Goal: Transaction & Acquisition: Purchase product/service

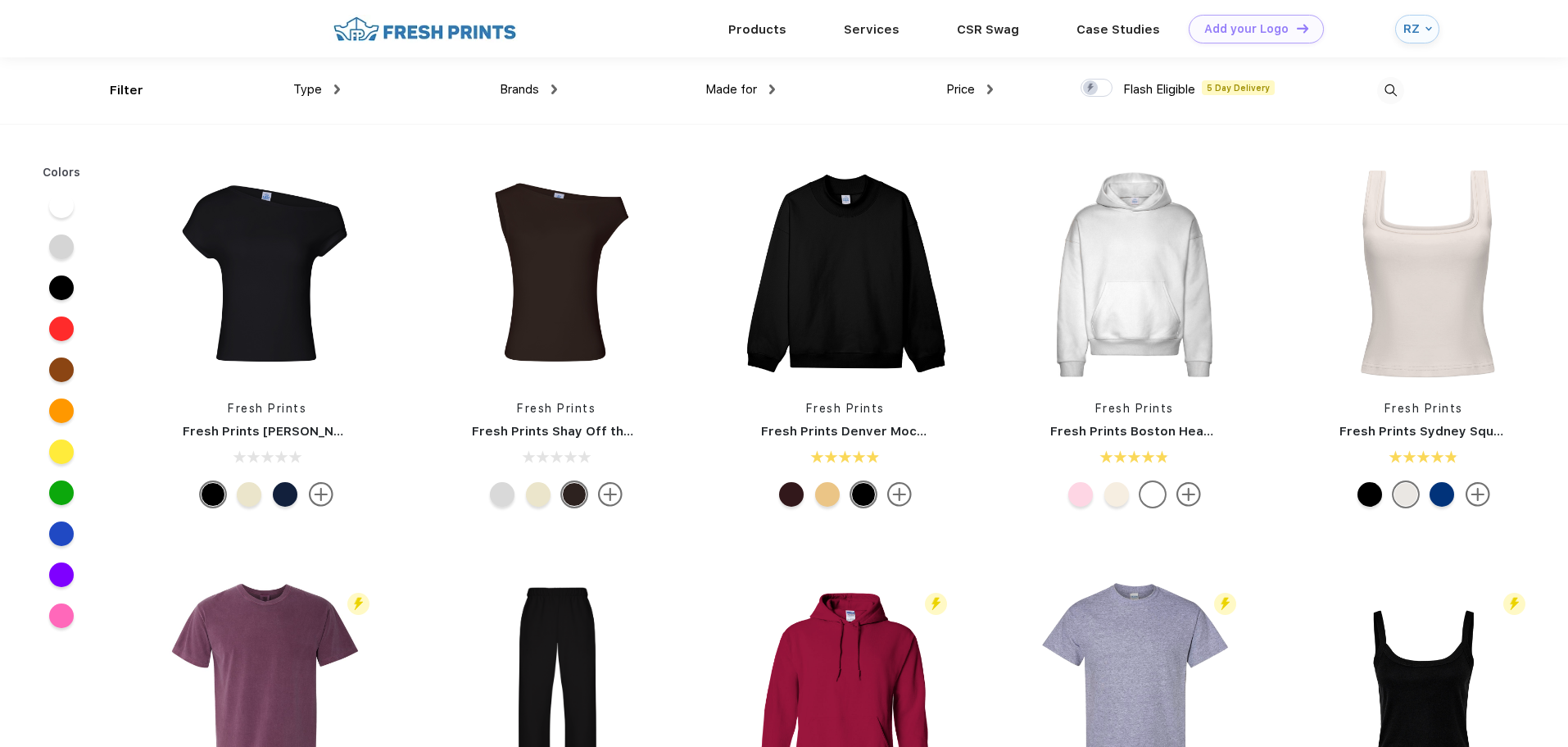
click at [768, 89] on div "Made for" at bounding box center [741, 90] width 69 height 19
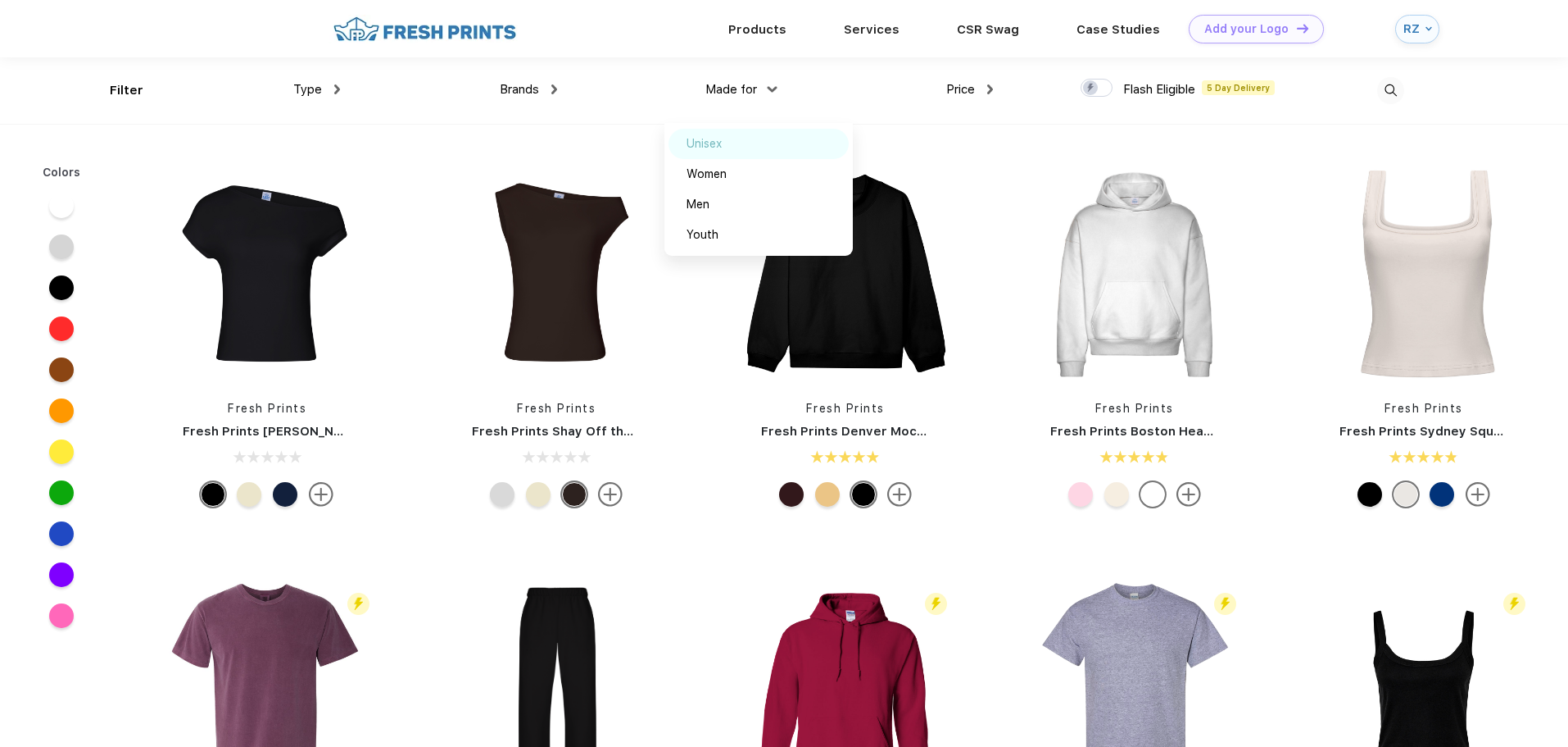
click at [714, 144] on div "Unisex" at bounding box center [704, 144] width 36 height 17
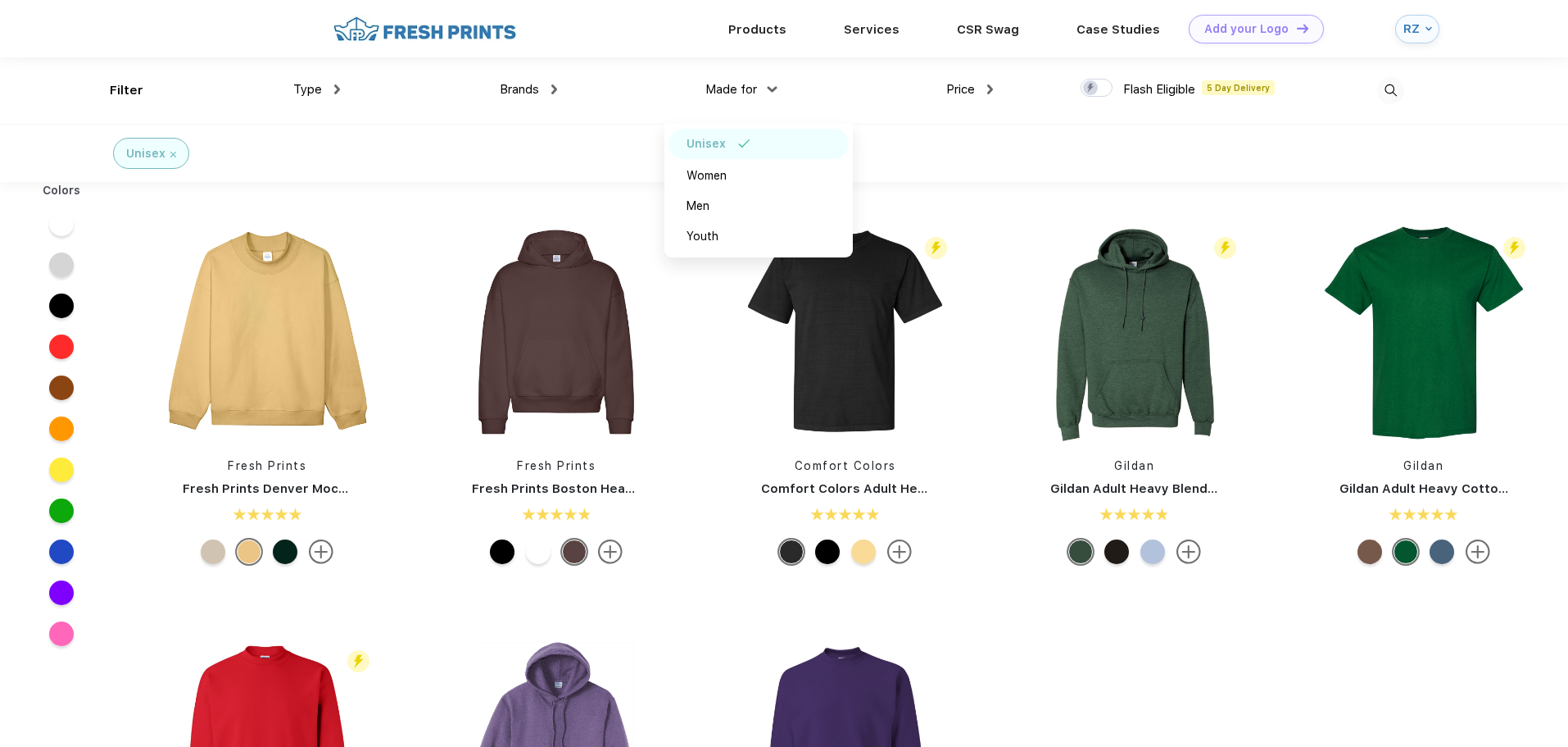
click at [346, 96] on div "Brands Most Popular Brands Moleskine Hydroflask Marine Layer S'well [PERSON_NAM…" at bounding box center [448, 90] width 218 height 67
click at [335, 94] on img at bounding box center [336, 88] width 6 height 10
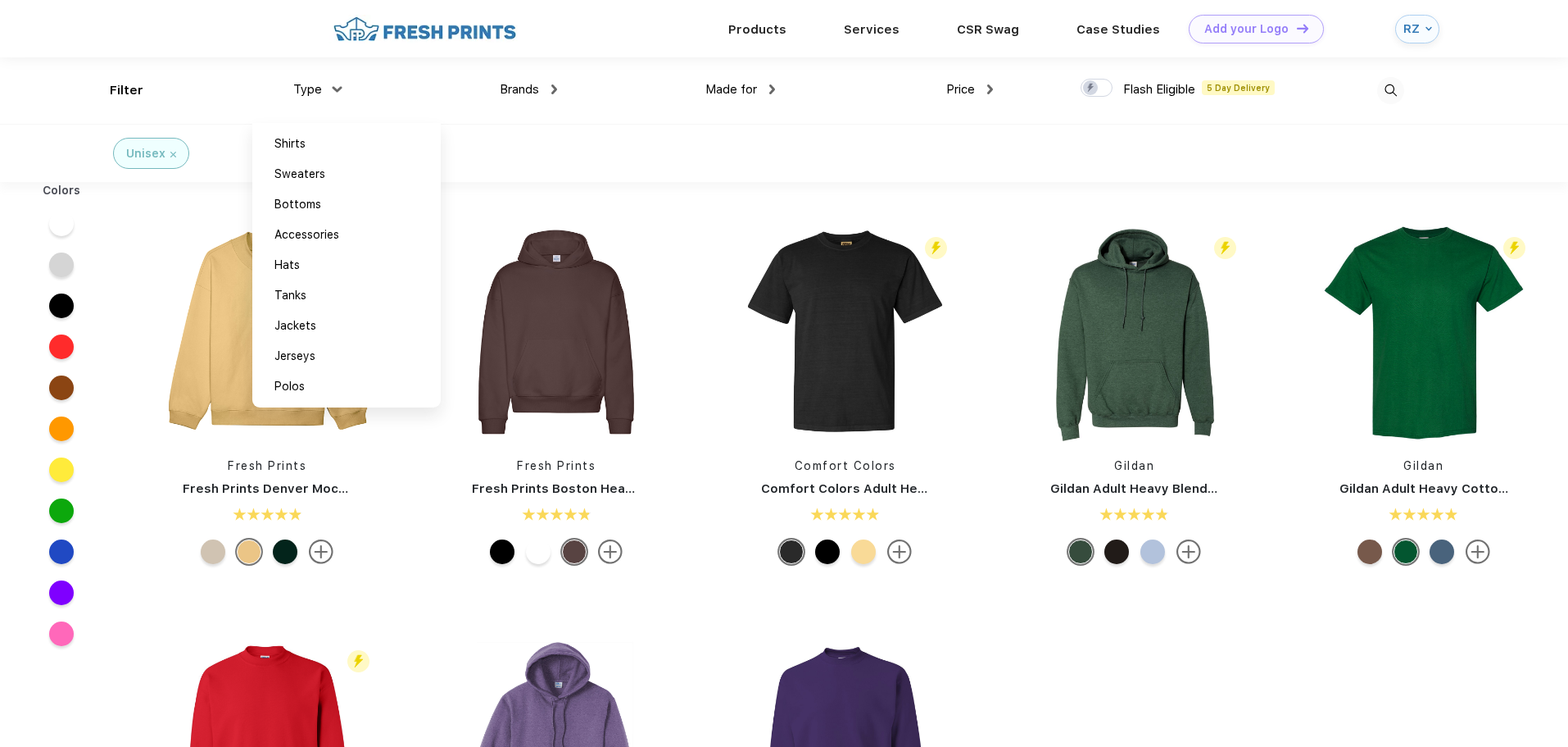
drag, startPoint x: 338, startPoint y: 366, endPoint x: 486, endPoint y: 156, distance: 256.9
click at [532, 148] on div "Unisex" at bounding box center [784, 153] width 1568 height 58
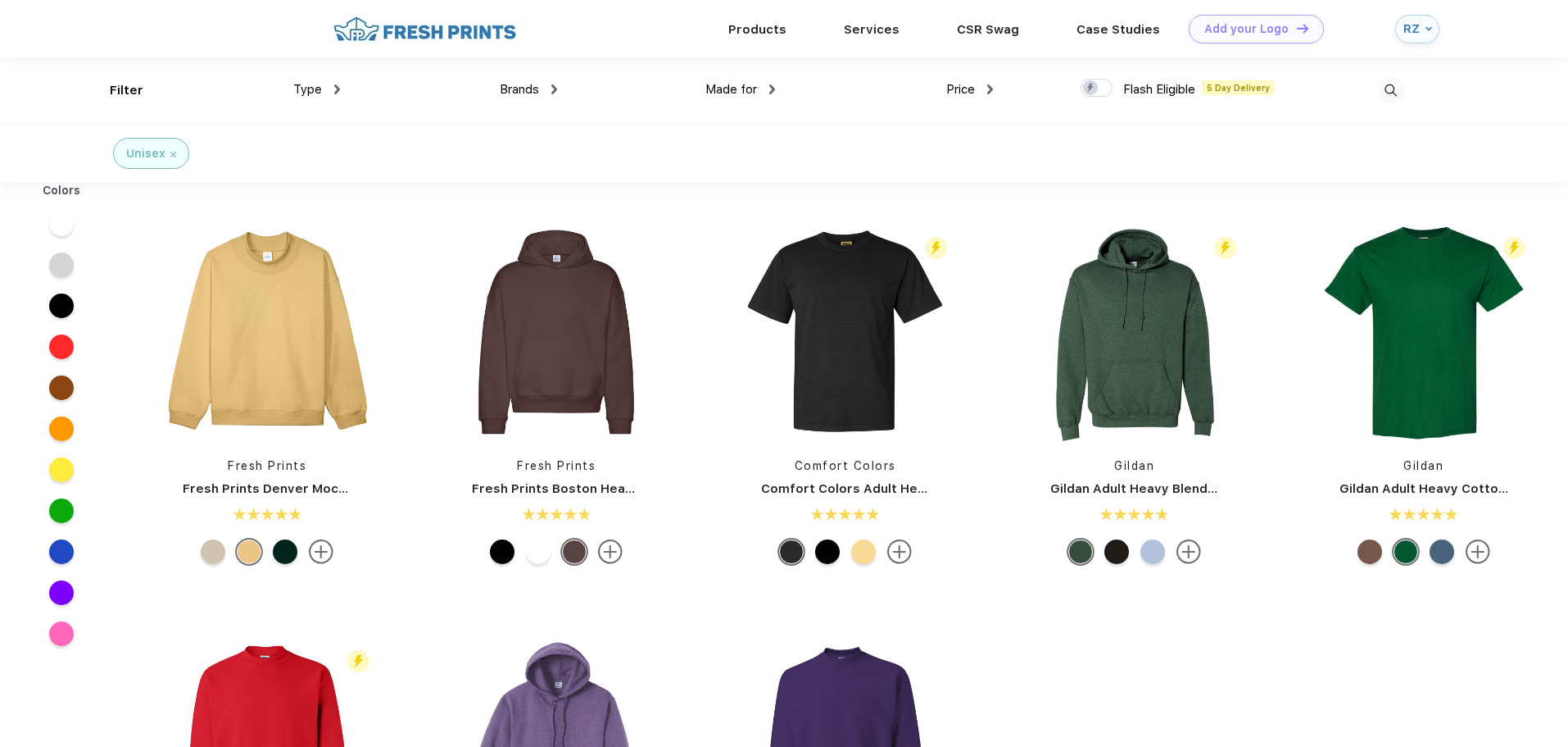
click at [529, 78] on div "Brands Most Popular Brands Moleskine Hydroflask Marine Layer S'well [PERSON_NAM…" at bounding box center [448, 90] width 218 height 67
click at [547, 93] on div "Brands" at bounding box center [528, 90] width 57 height 19
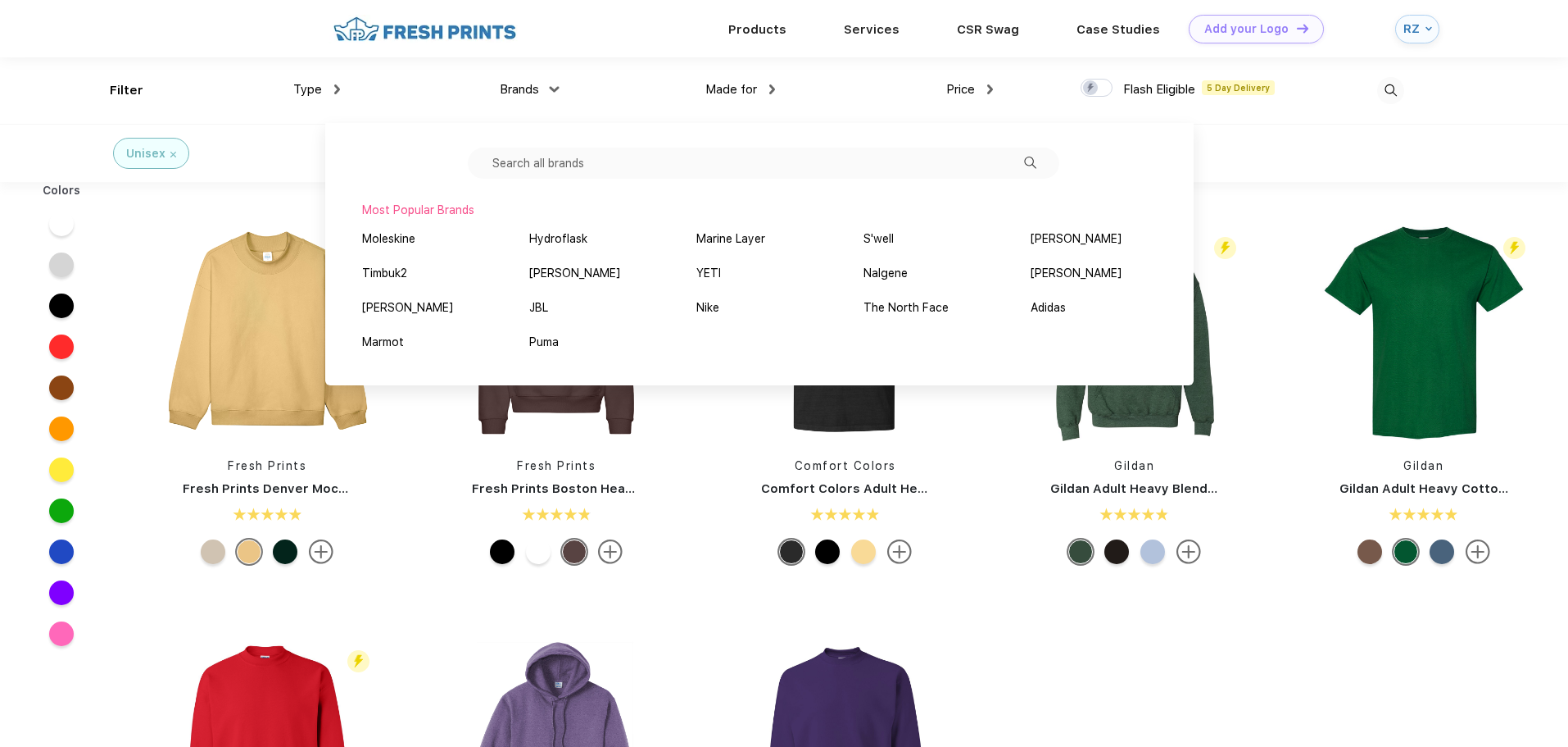
click at [559, 96] on div "Made for Unisex Women Men Youth" at bounding box center [665, 90] width 218 height 67
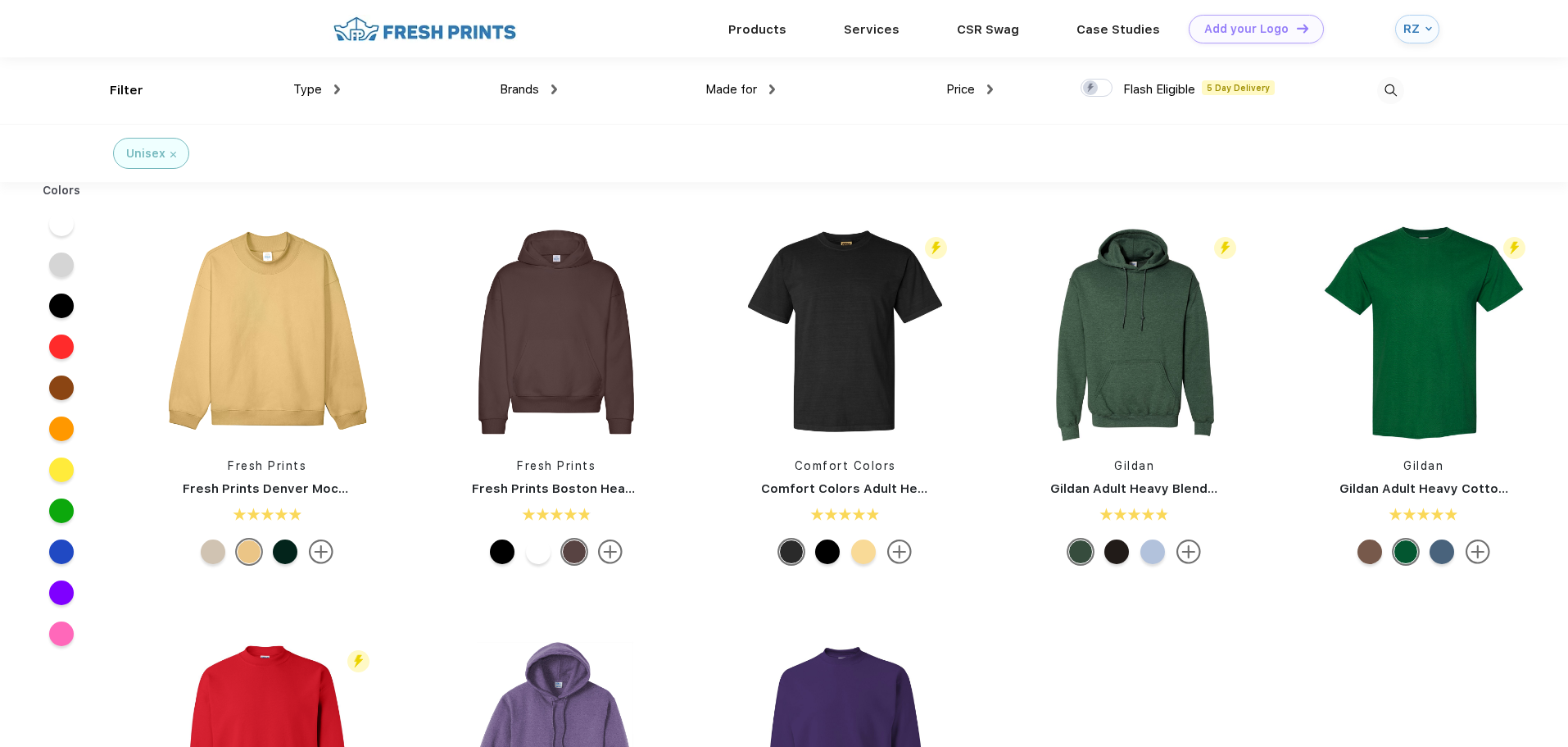
click at [329, 94] on div "Type" at bounding box center [317, 90] width 47 height 19
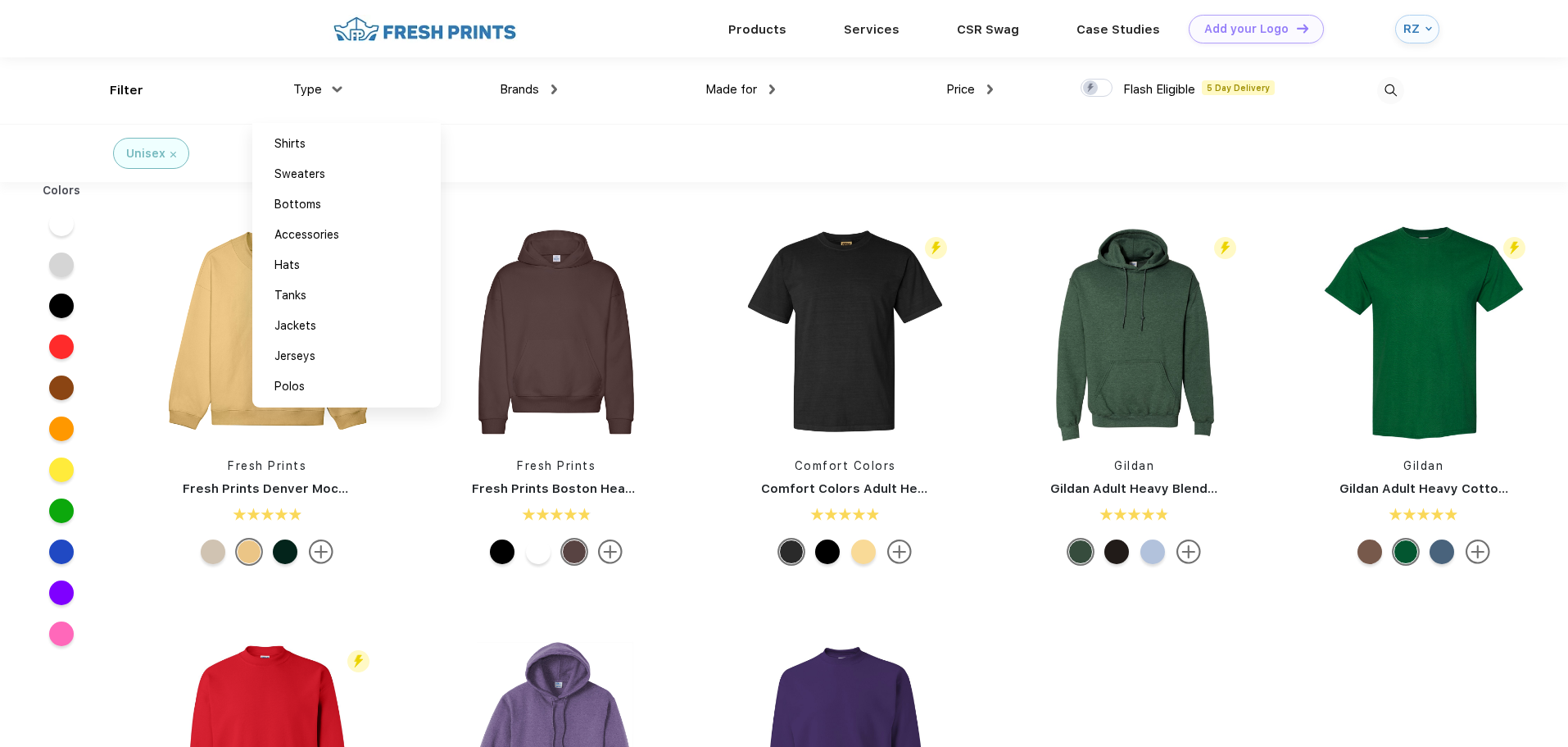
click at [517, 74] on div "Brands Most Popular Brands Moleskine Hydroflask Marine Layer S'well [PERSON_NAM…" at bounding box center [448, 90] width 218 height 67
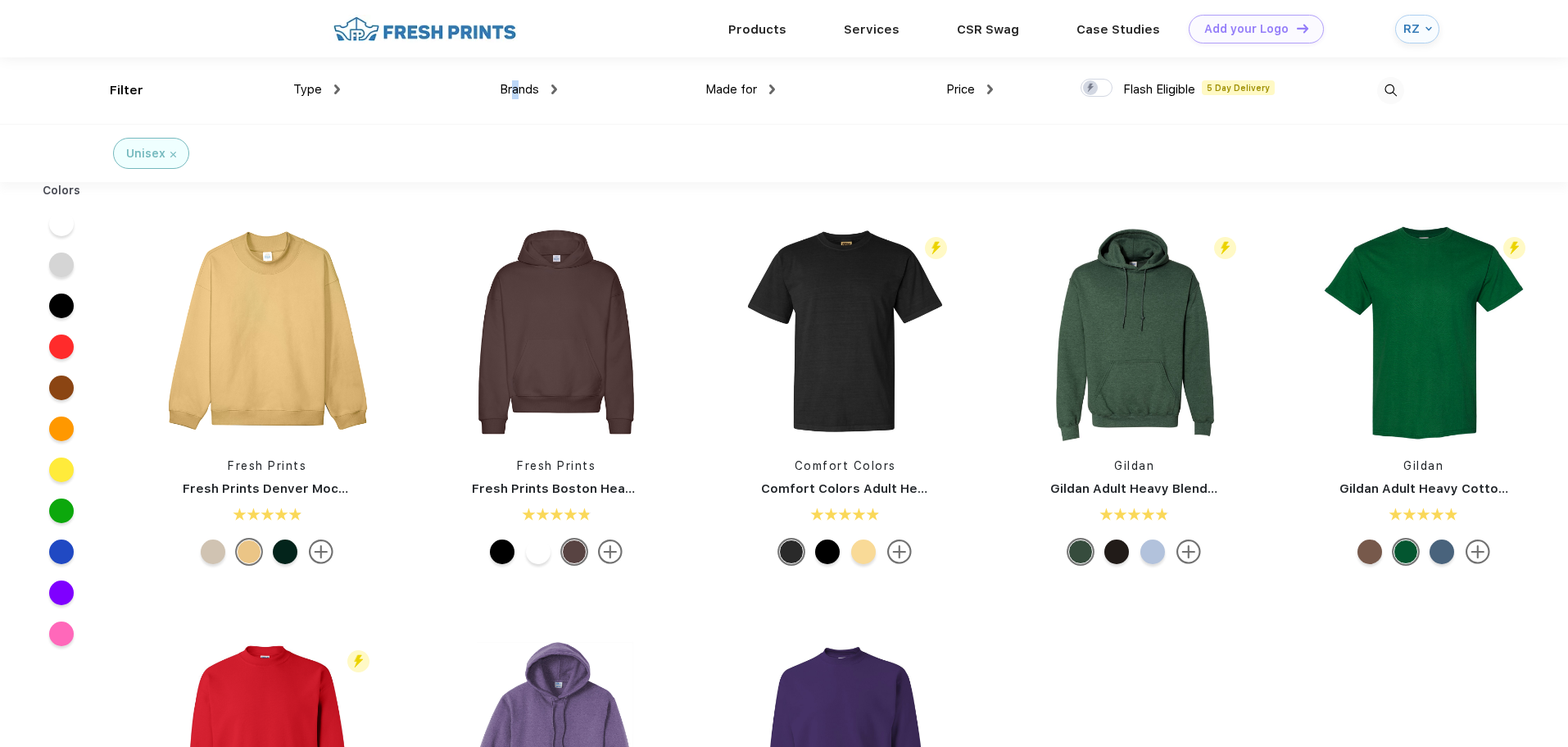
click at [521, 81] on div "Brands" at bounding box center [528, 90] width 57 height 19
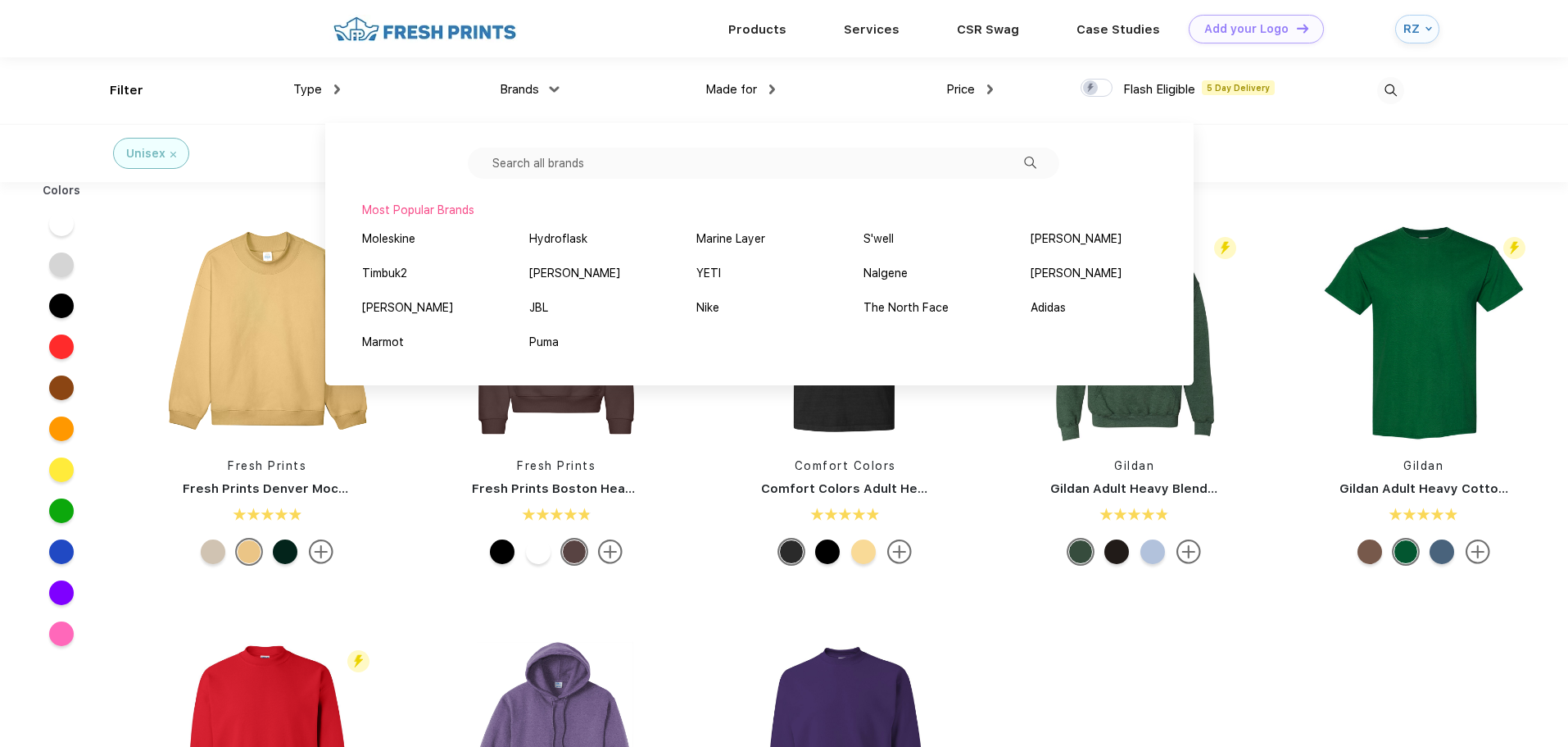
drag, startPoint x: 532, startPoint y: 94, endPoint x: 330, endPoint y: 83, distance: 202.3
click at [325, 82] on div "Type" at bounding box center [317, 90] width 47 height 19
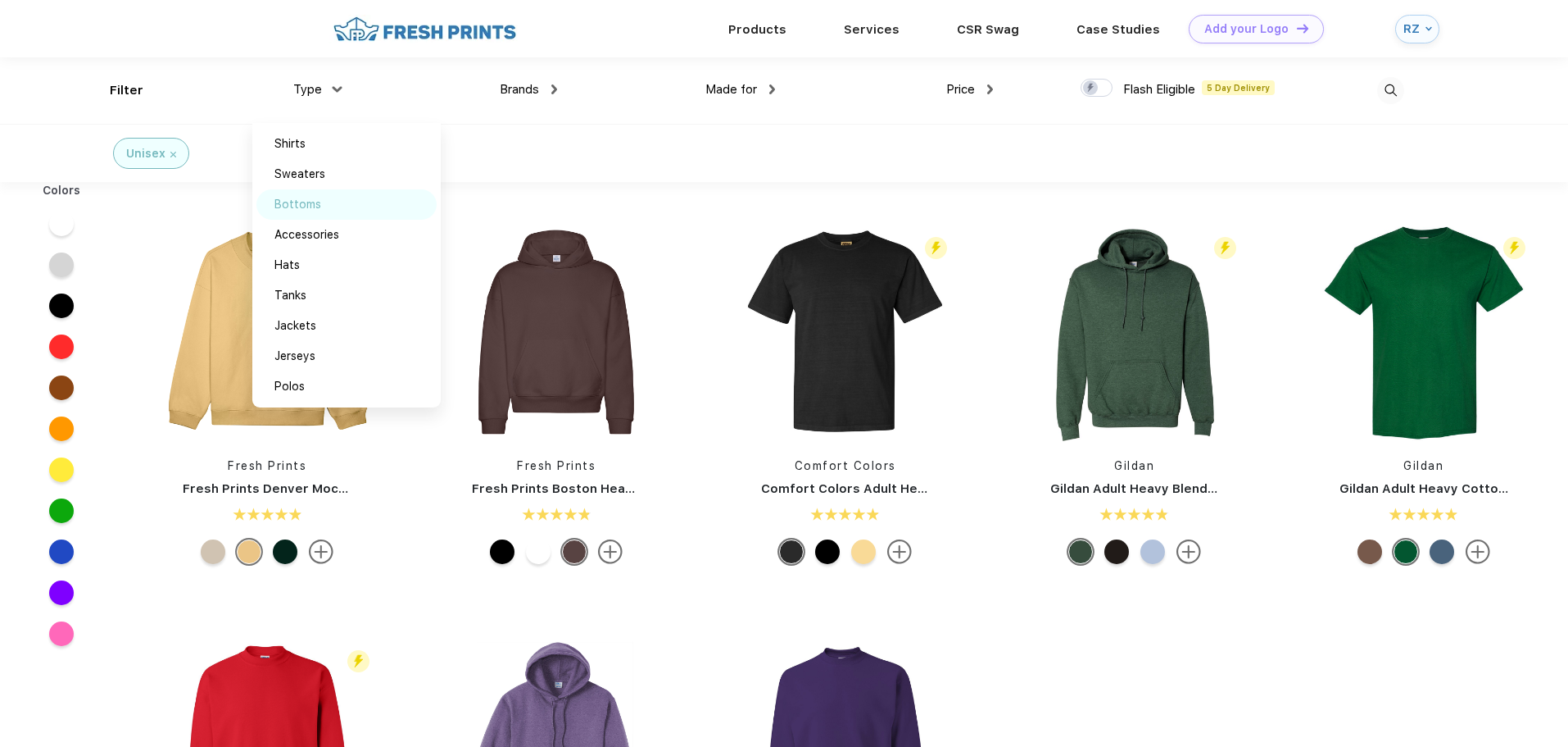
click at [330, 199] on div "Bottoms" at bounding box center [347, 204] width 180 height 30
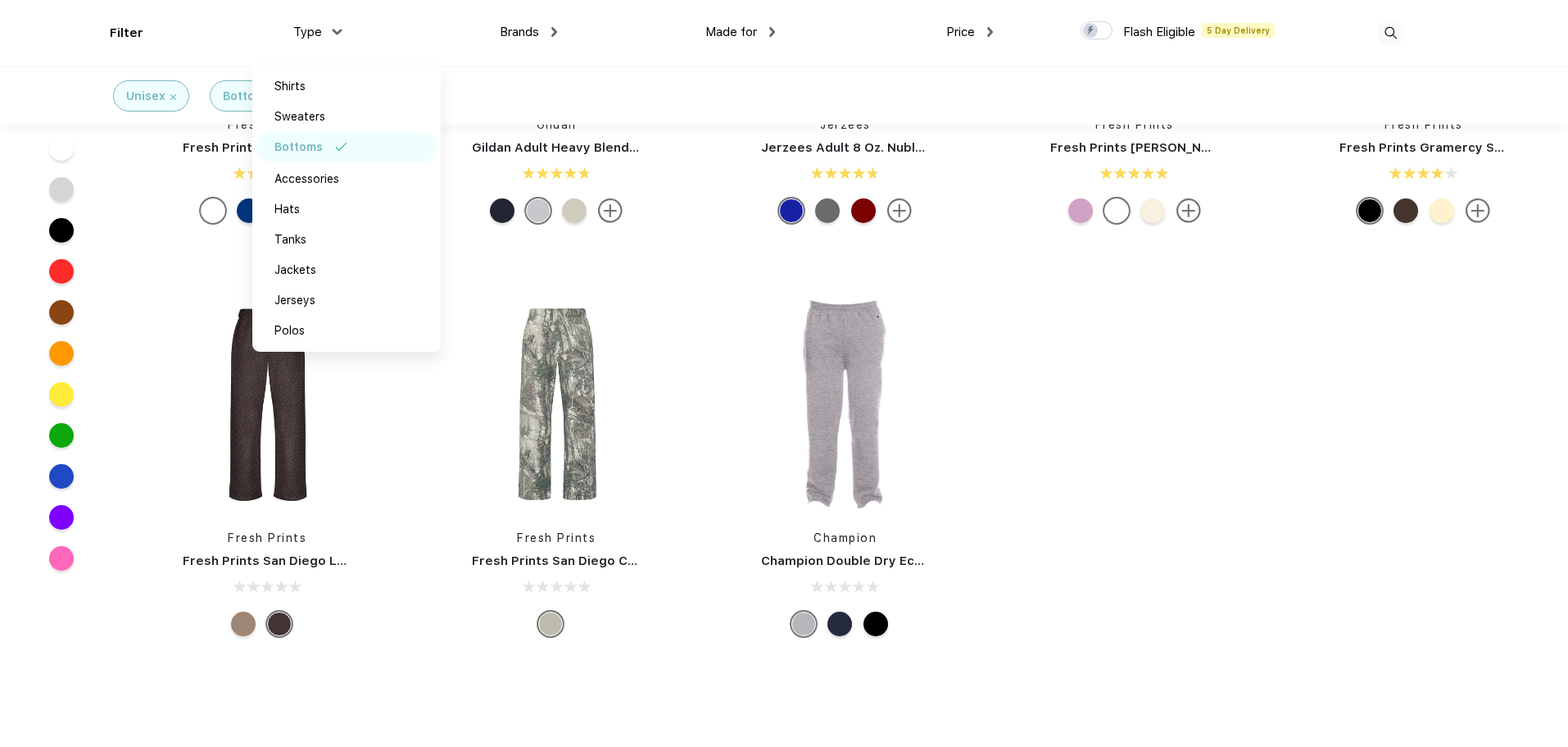
scroll to position [246, 0]
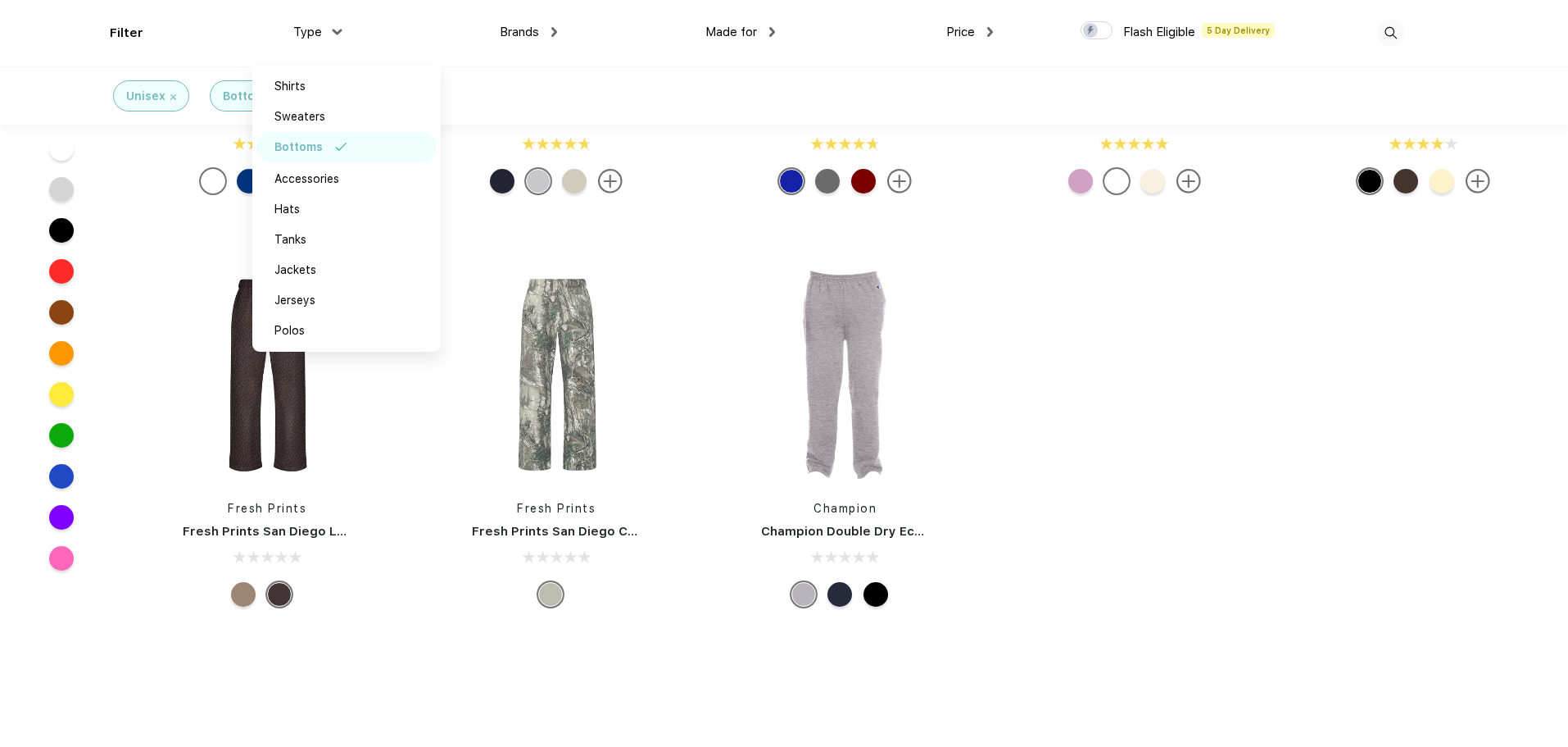
click at [1078, 469] on div "Fresh Prints Fresh Prints Madison Shorts Flash Eligible 5 Day Delivery Gildan G…" at bounding box center [846, 233] width 1446 height 826
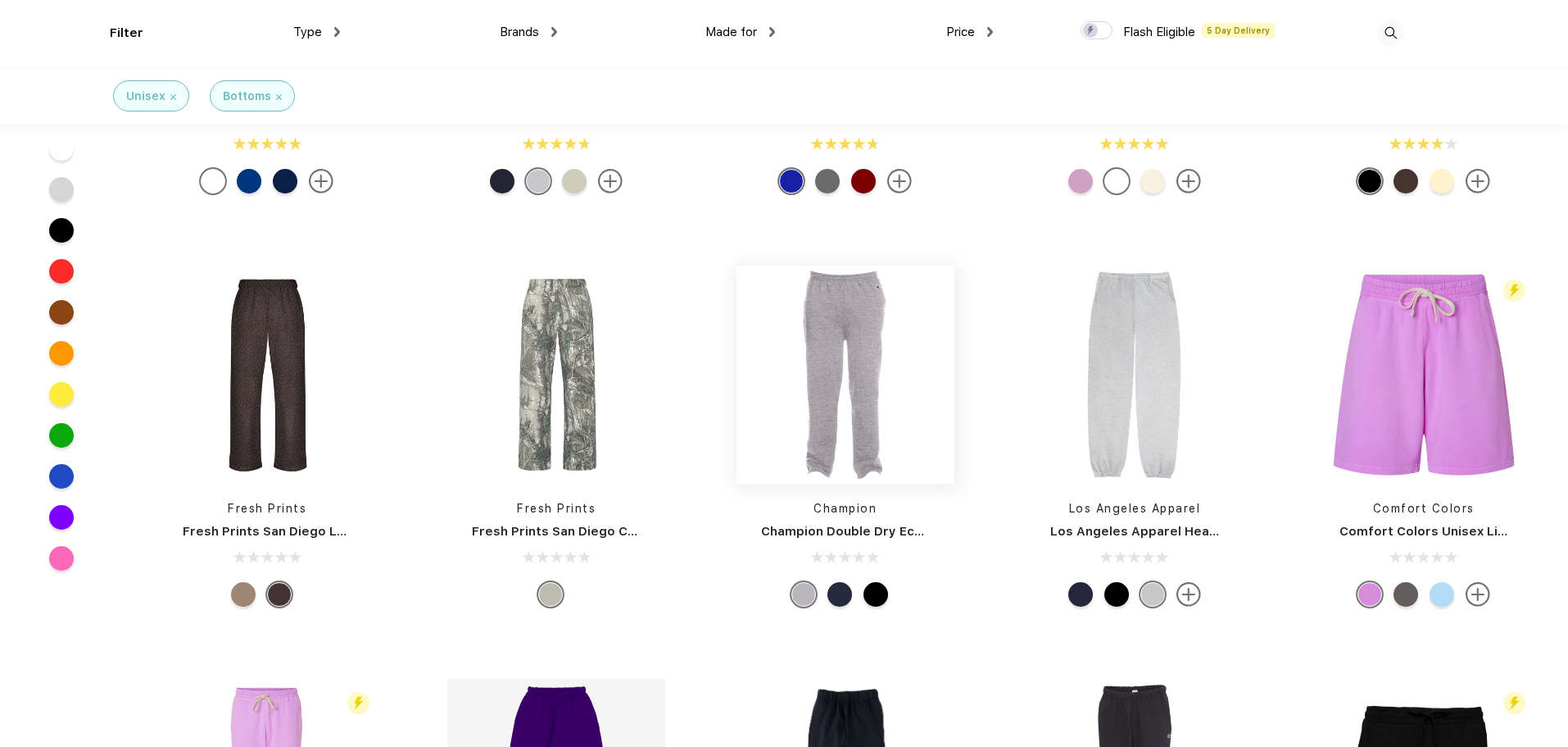
click at [879, 372] on img at bounding box center [845, 374] width 218 height 218
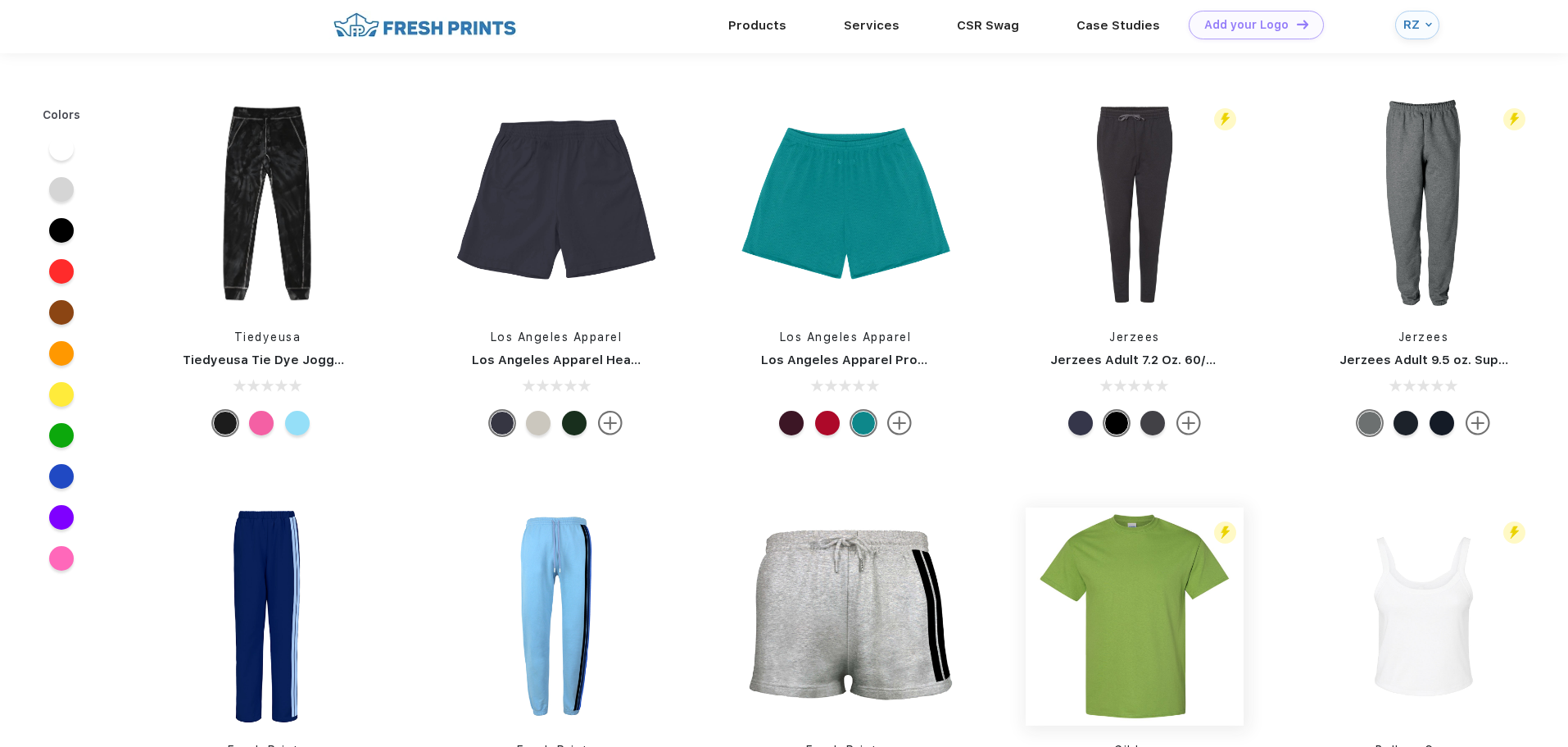
scroll to position [370, 0]
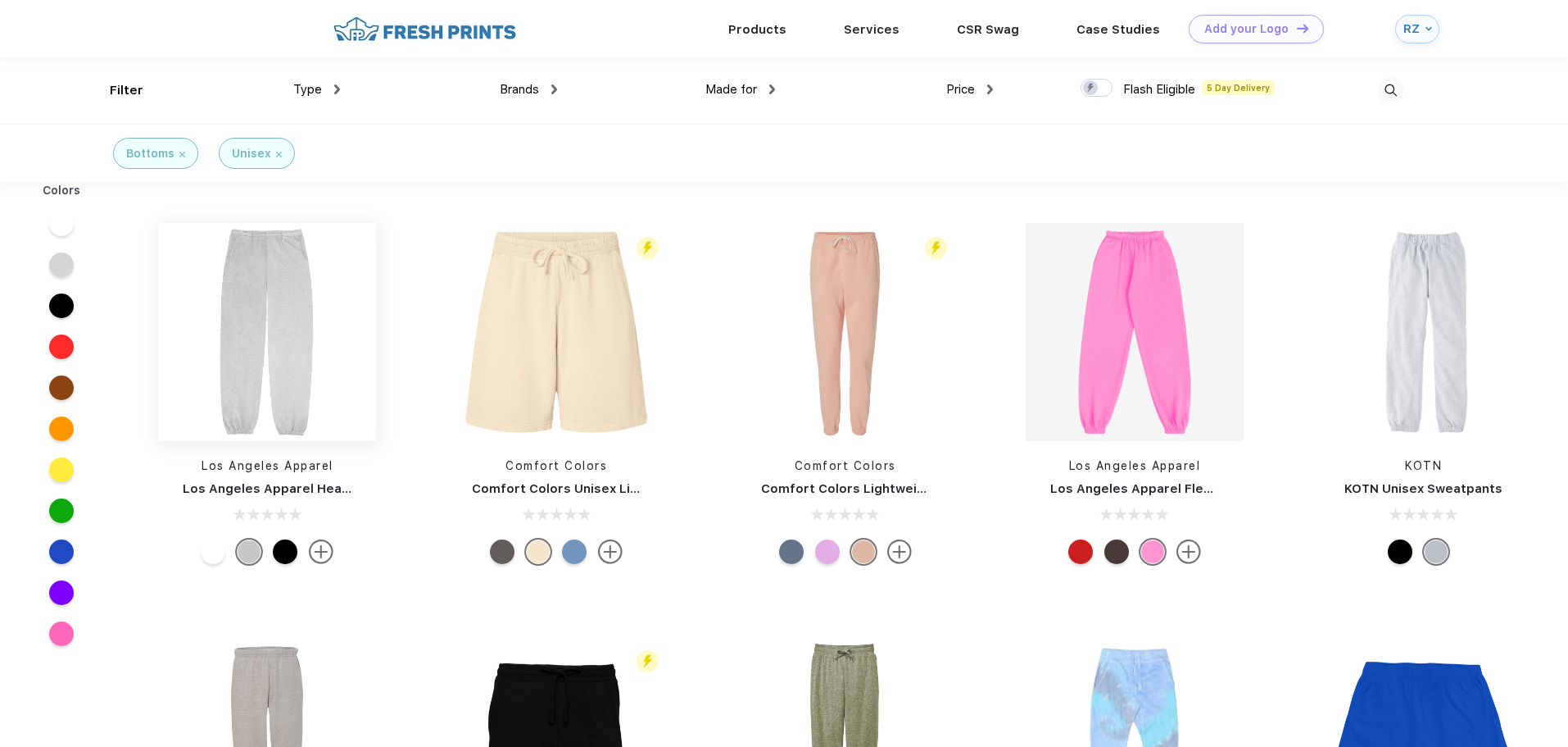
click at [286, 417] on img at bounding box center [266, 331] width 218 height 218
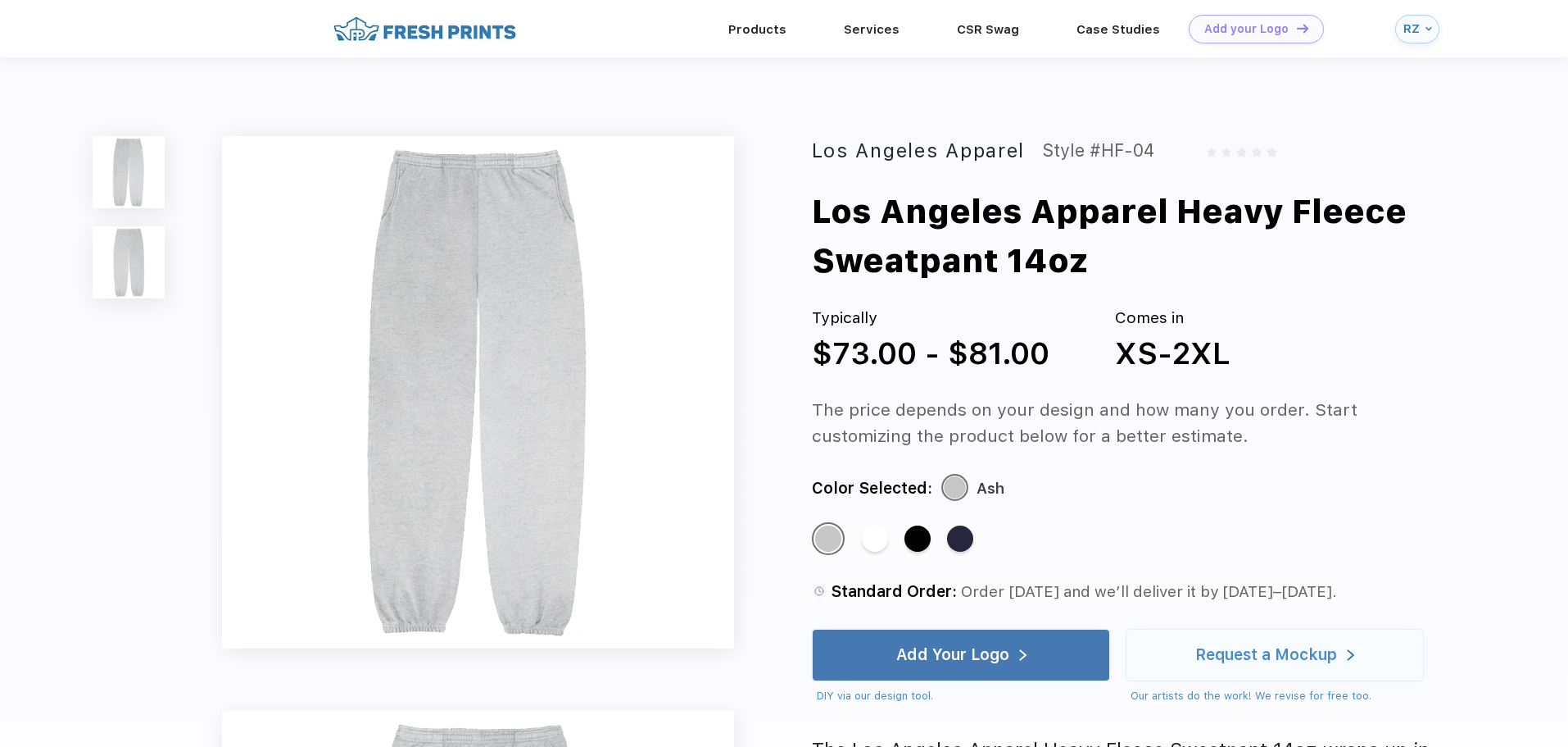
click at [953, 358] on div "$73.00 - $81.00" at bounding box center [931, 353] width 238 height 46
click at [953, 357] on div "$73.00 - $81.00" at bounding box center [931, 353] width 238 height 46
click at [1093, 402] on div "The price depends on your design and how many you order. Start customizing the …" at bounding box center [1134, 423] width 644 height 52
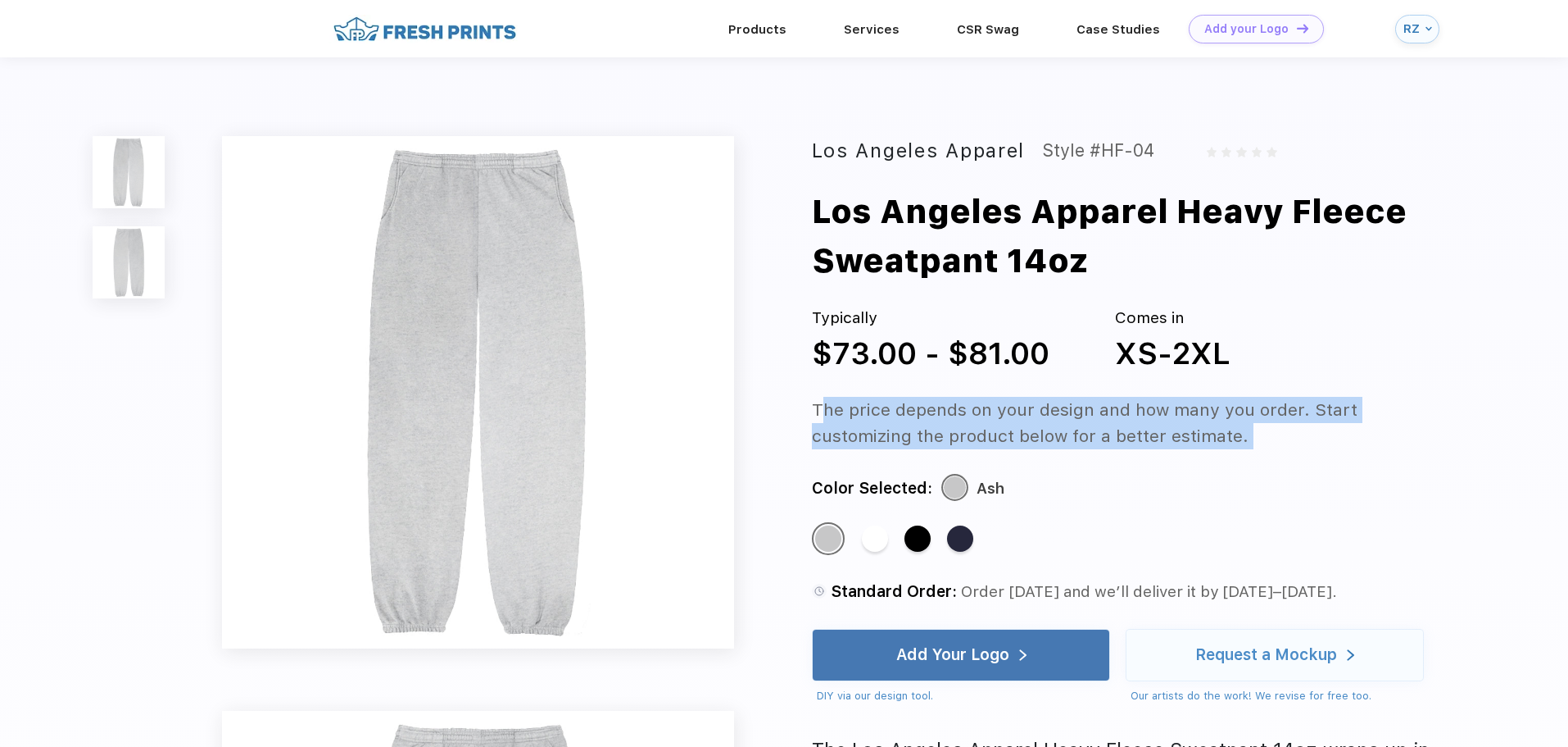
click at [1093, 402] on div "The price depends on your design and how many you order. Start customizing the …" at bounding box center [1134, 423] width 644 height 52
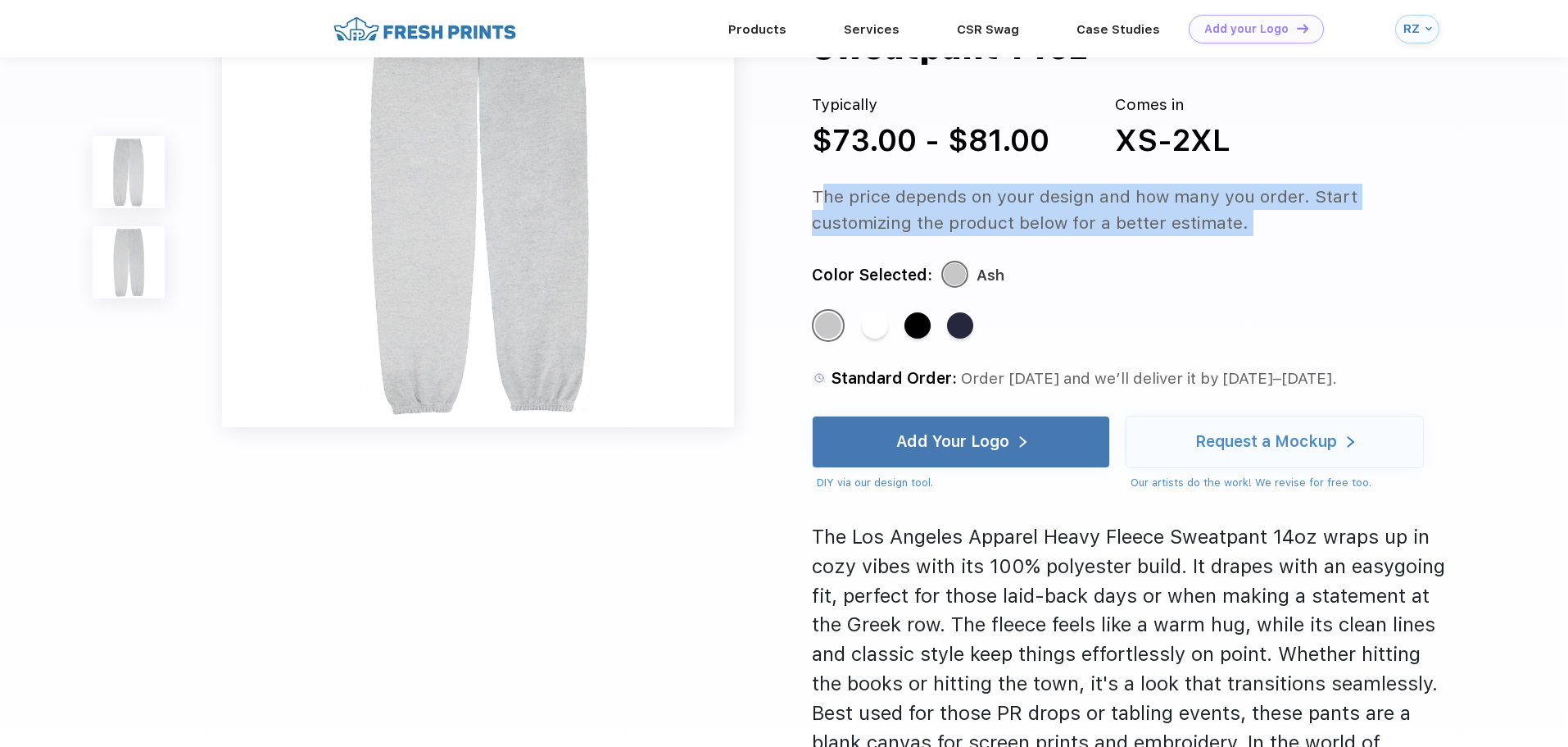
scroll to position [737, 0]
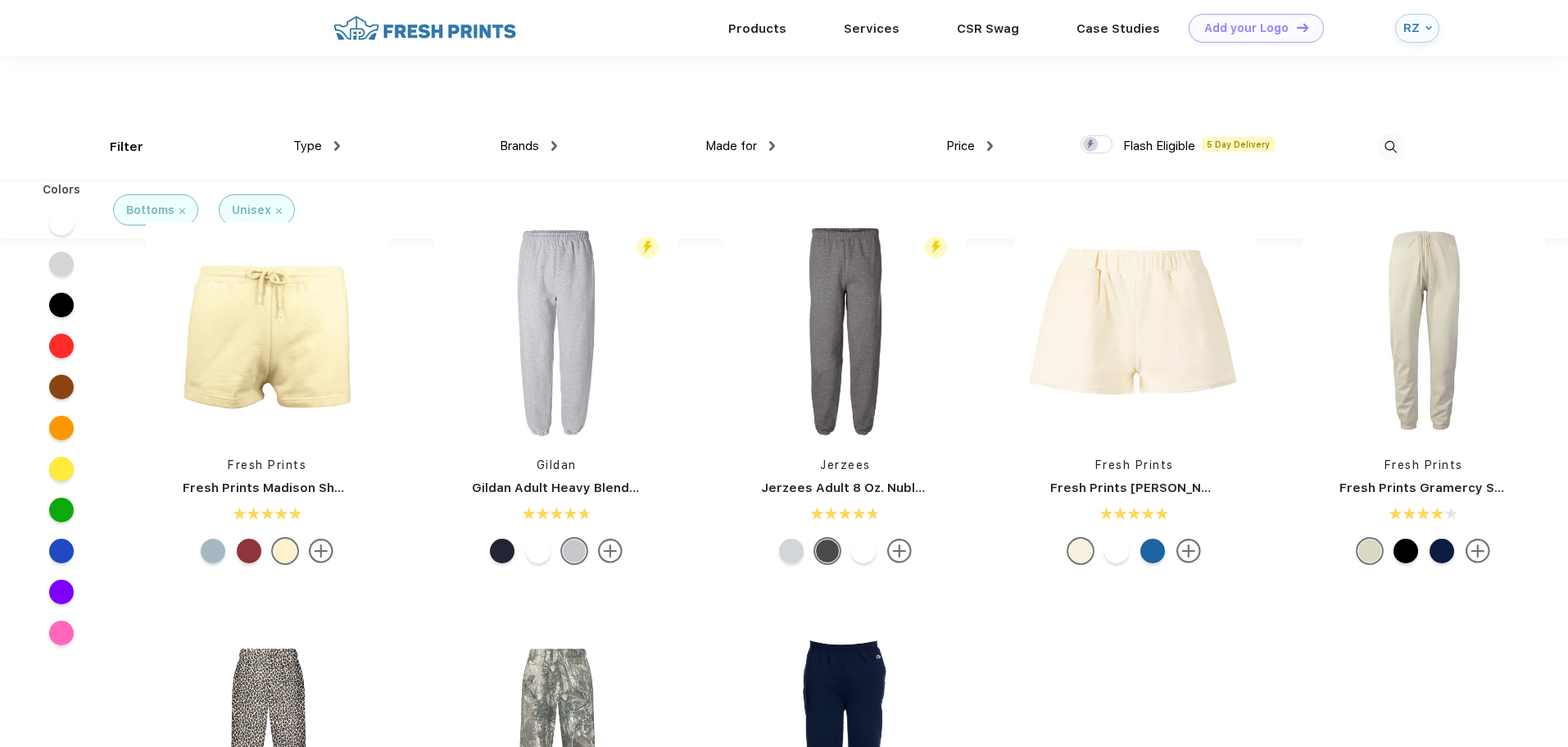
scroll to position [164, 0]
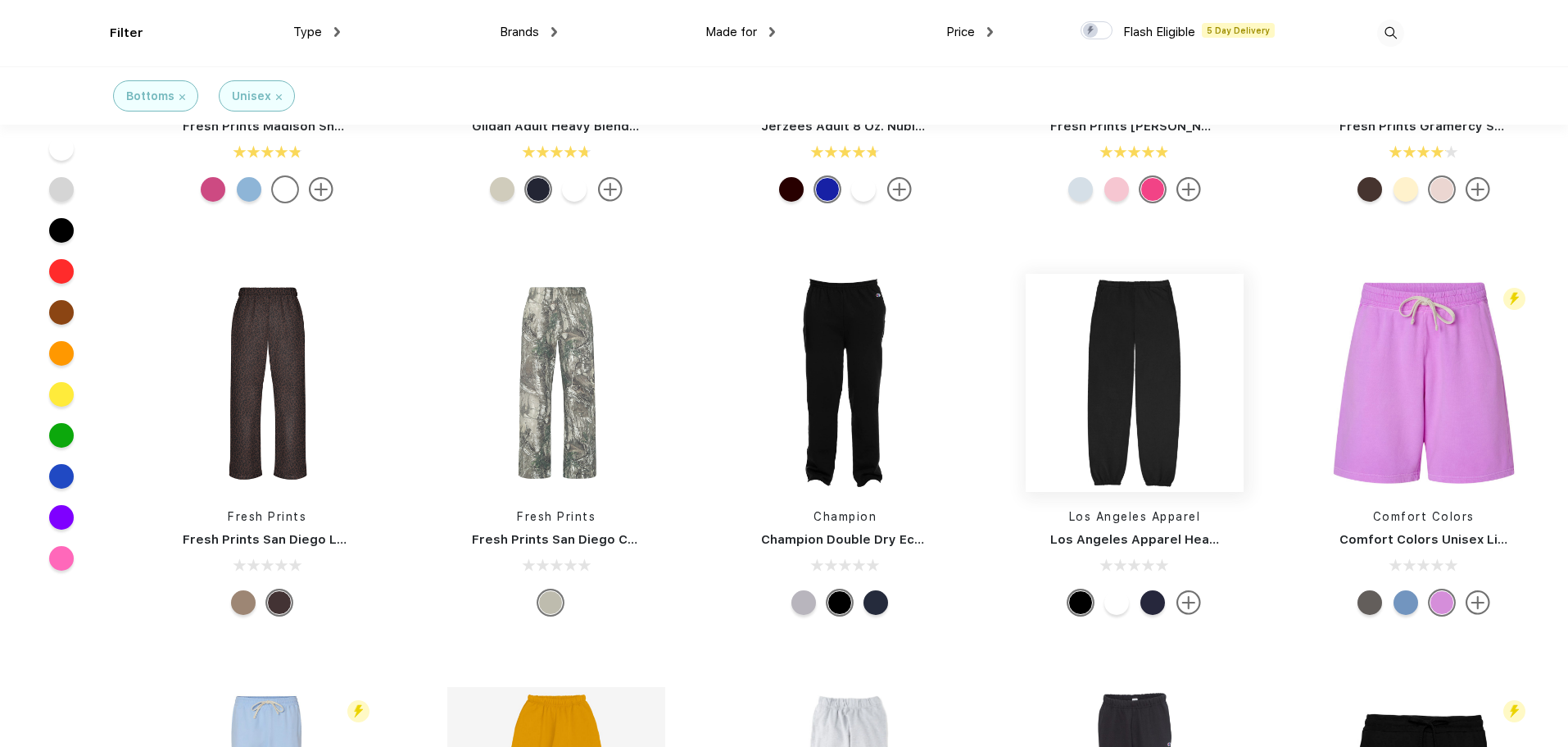
scroll to position [246, 0]
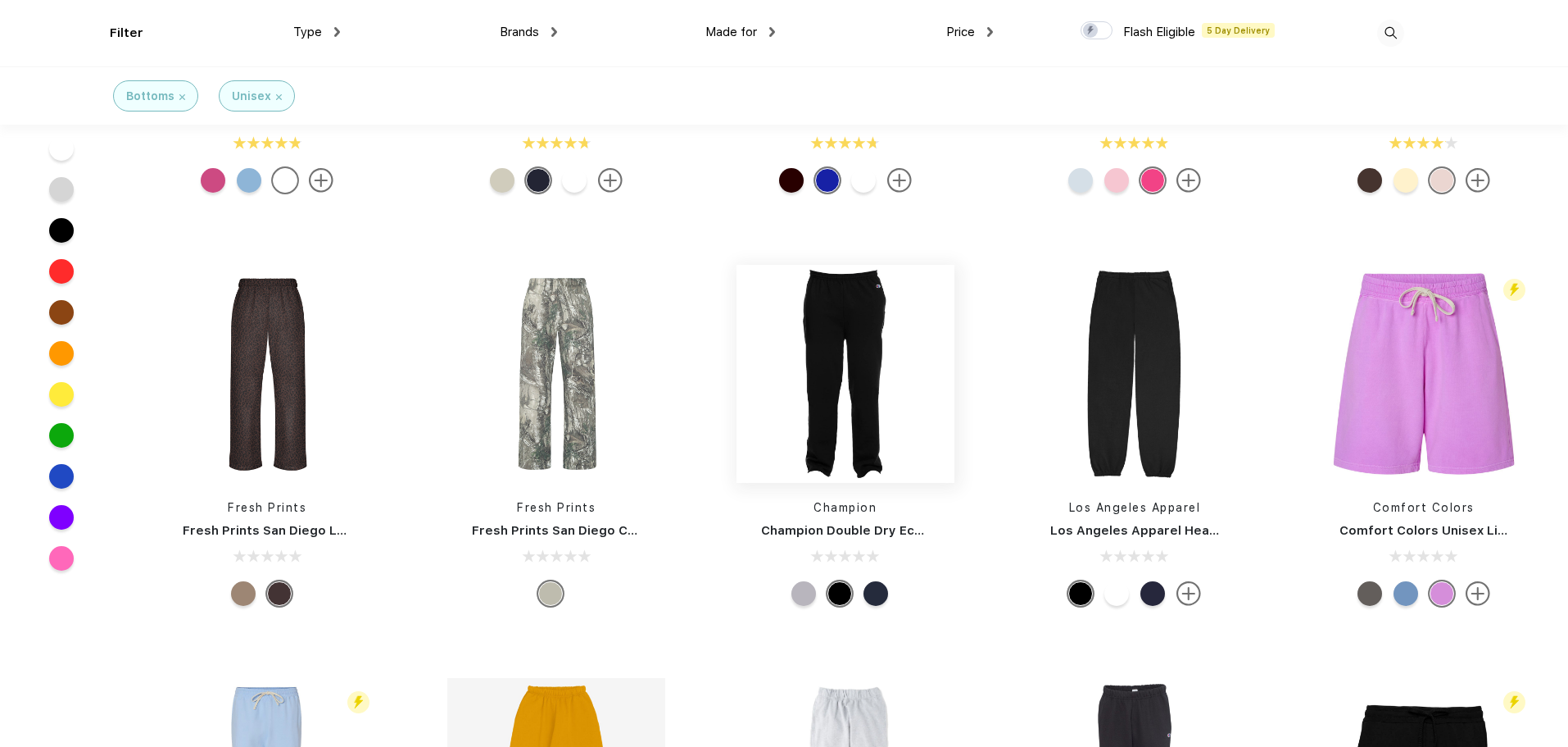
click at [889, 353] on img at bounding box center [845, 373] width 218 height 218
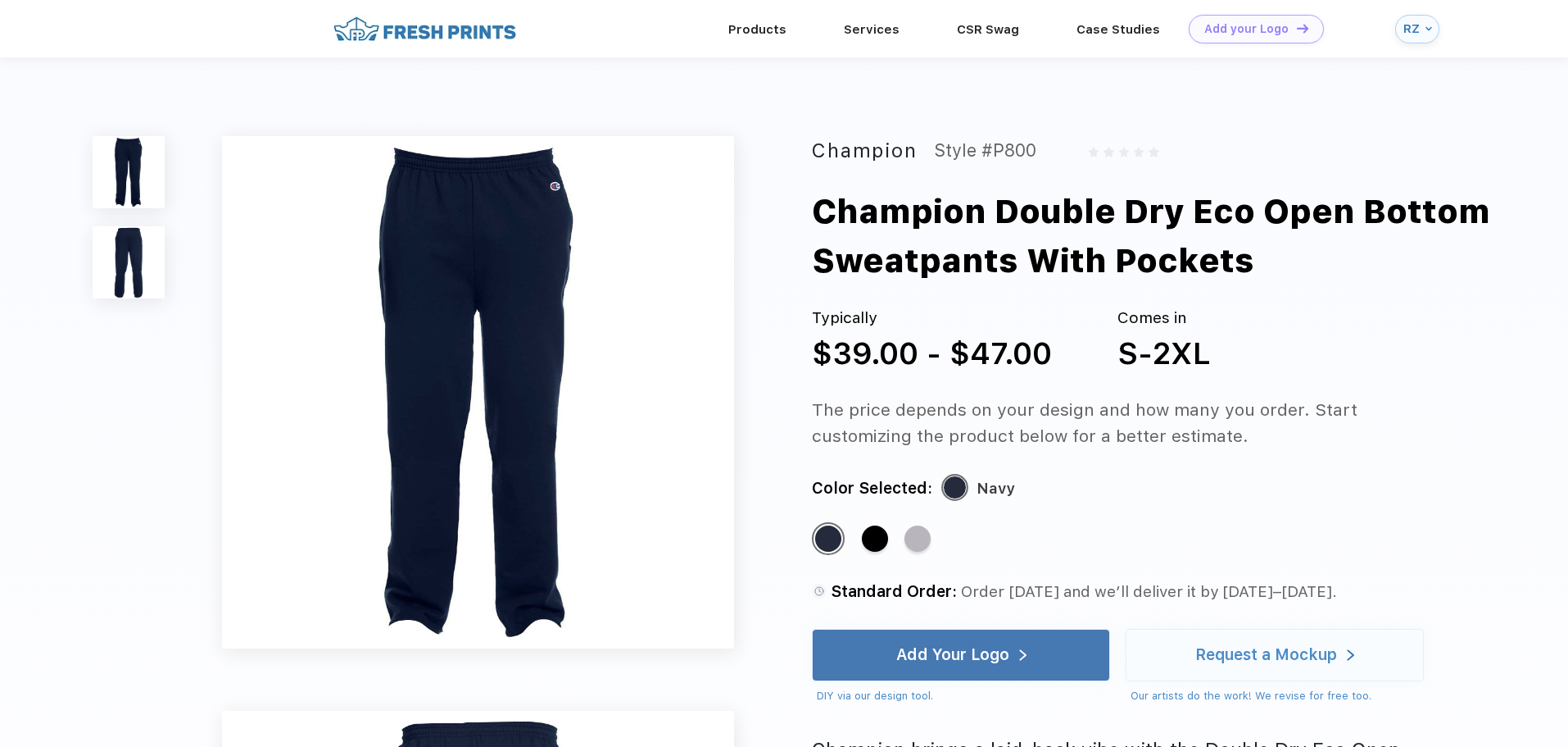
click at [931, 365] on div "$39.00 - $47.00" at bounding box center [931, 353] width 240 height 46
